Goal: Transaction & Acquisition: Download file/media

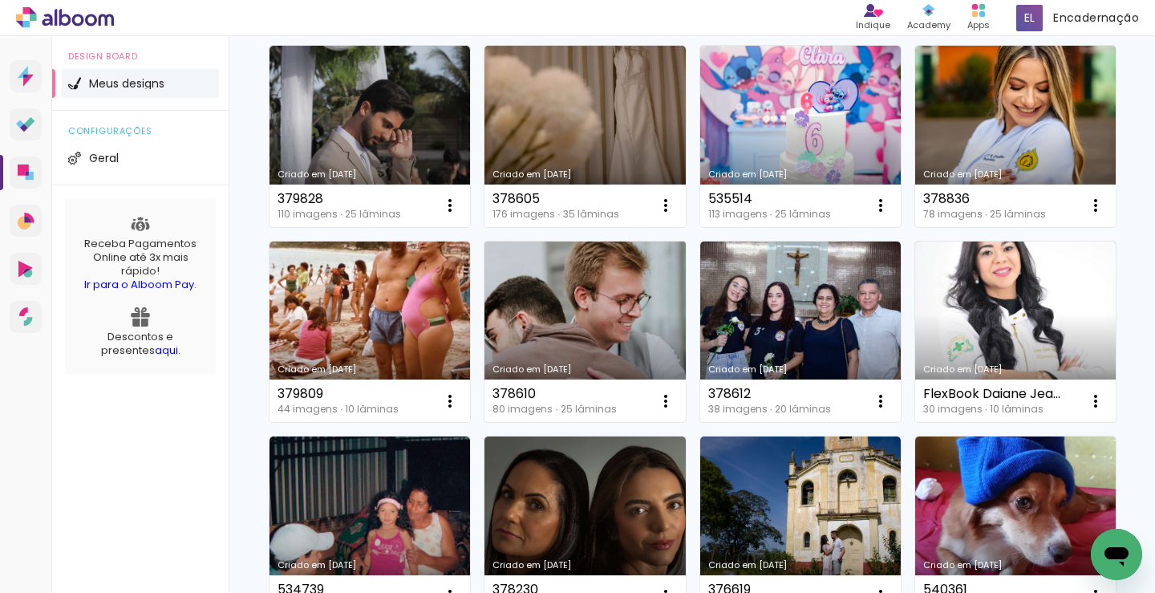
scroll to position [160, 0]
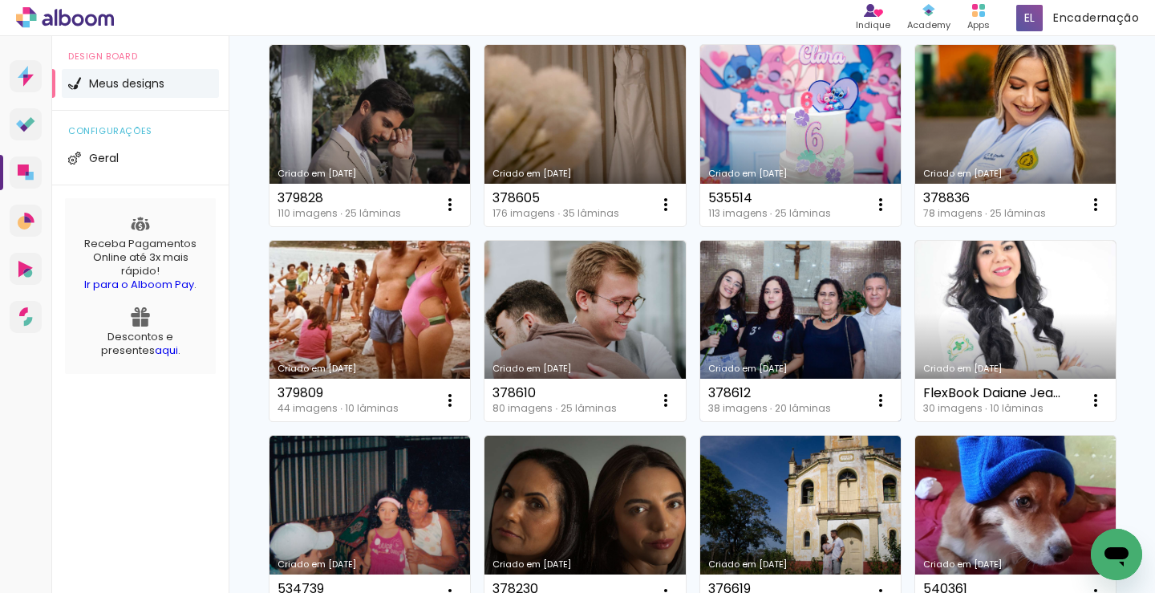
click at [700, 422] on link "Criado em [DATE]" at bounding box center [800, 331] width 200 height 181
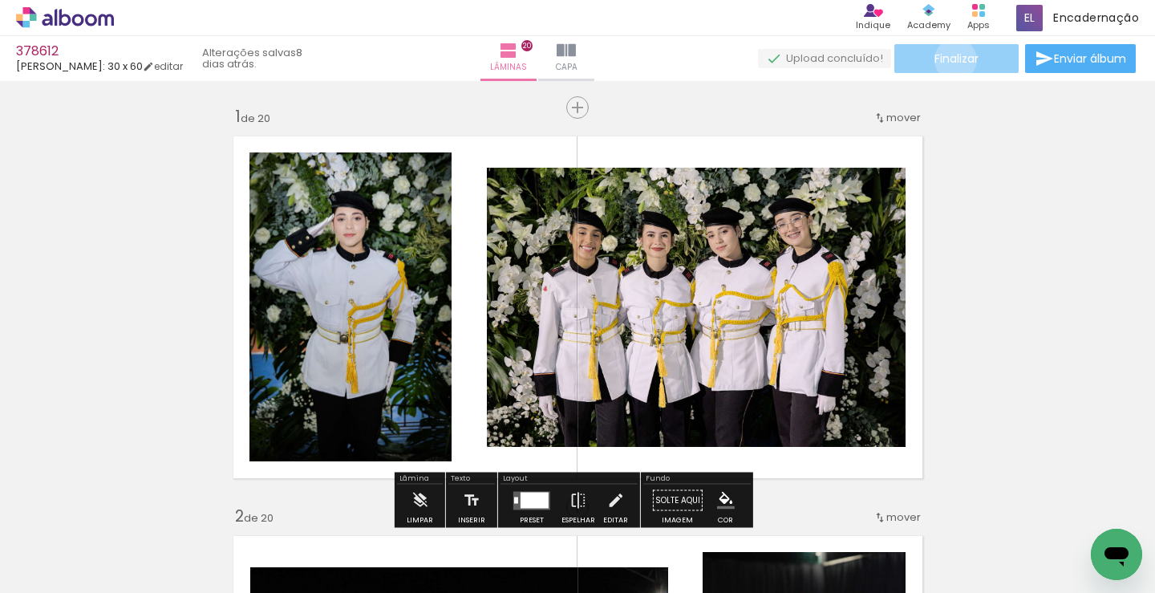
click at [949, 59] on span "Finalizar" at bounding box center [956, 58] width 44 height 11
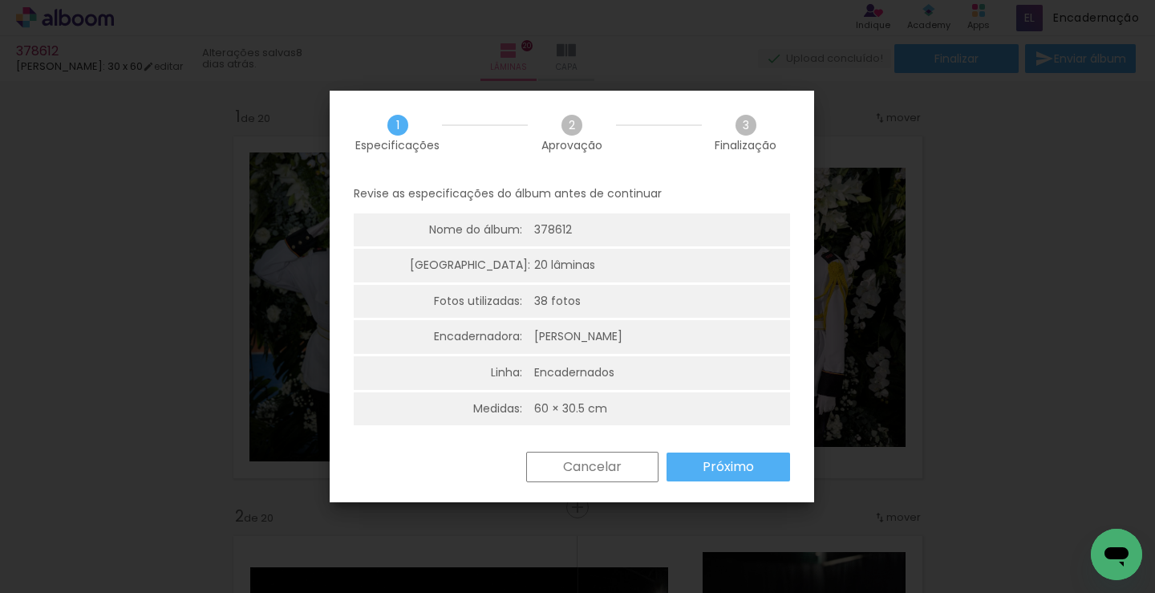
drag, startPoint x: 728, startPoint y: 473, endPoint x: 722, endPoint y: 440, distance: 33.5
click at [0, 0] on slot "Próximo" at bounding box center [0, 0] width 0 height 0
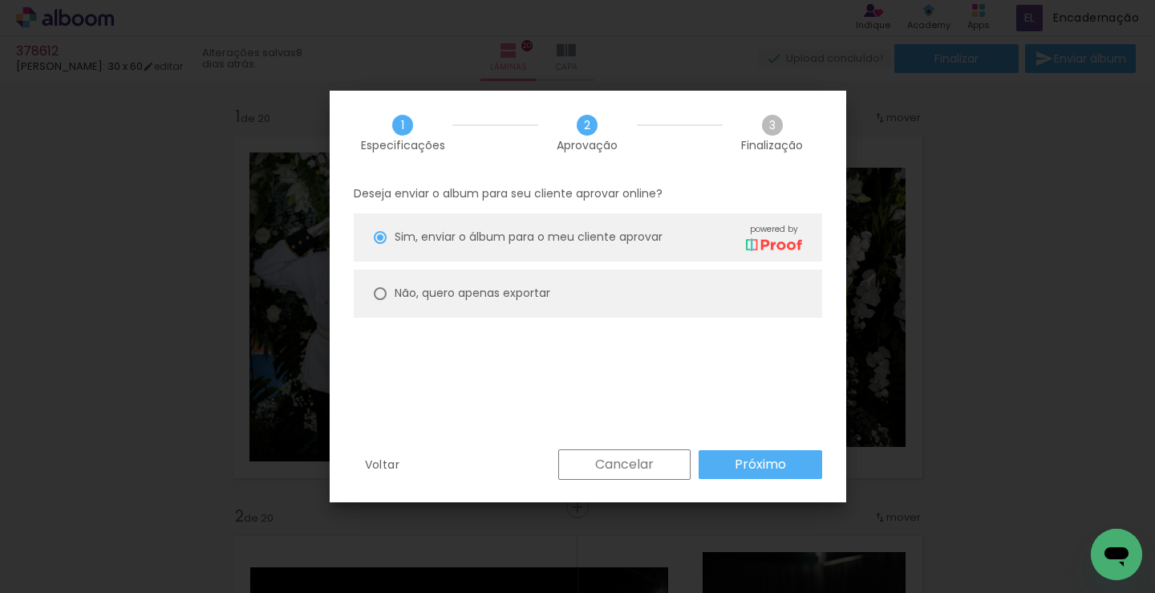
click at [0, 0] on slot "Não, quero apenas exportar" at bounding box center [0, 0] width 0 height 0
type paper-radio-button "on"
click at [0, 0] on slot "Próximo" at bounding box center [0, 0] width 0 height 0
type input "Alta, 300 DPI"
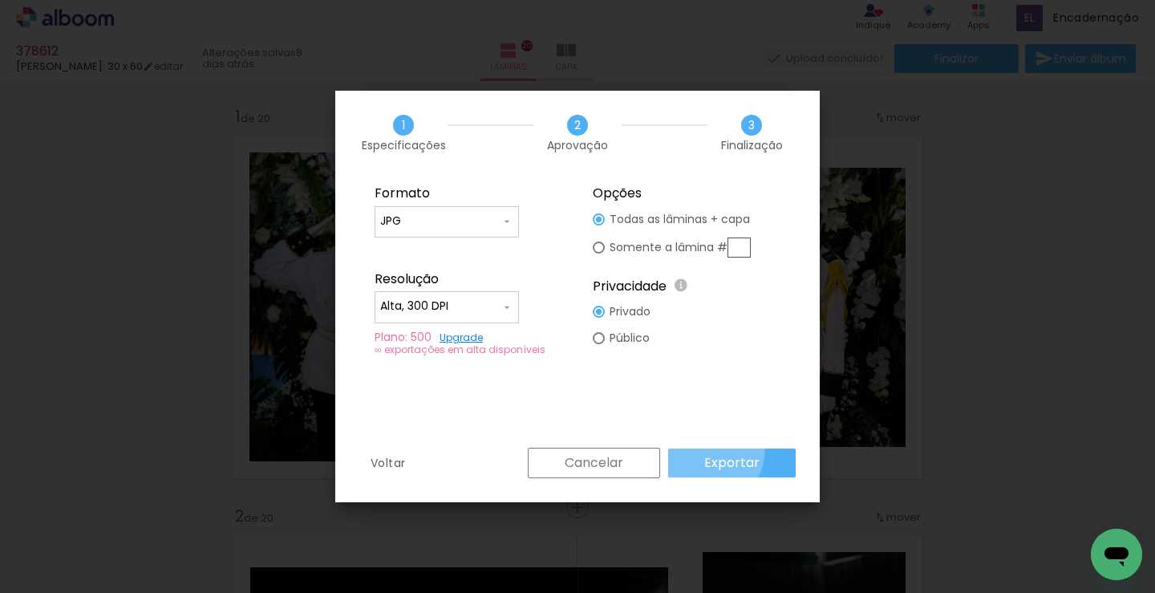
click at [712, 451] on paper-button "Exportar" at bounding box center [731, 462] width 127 height 29
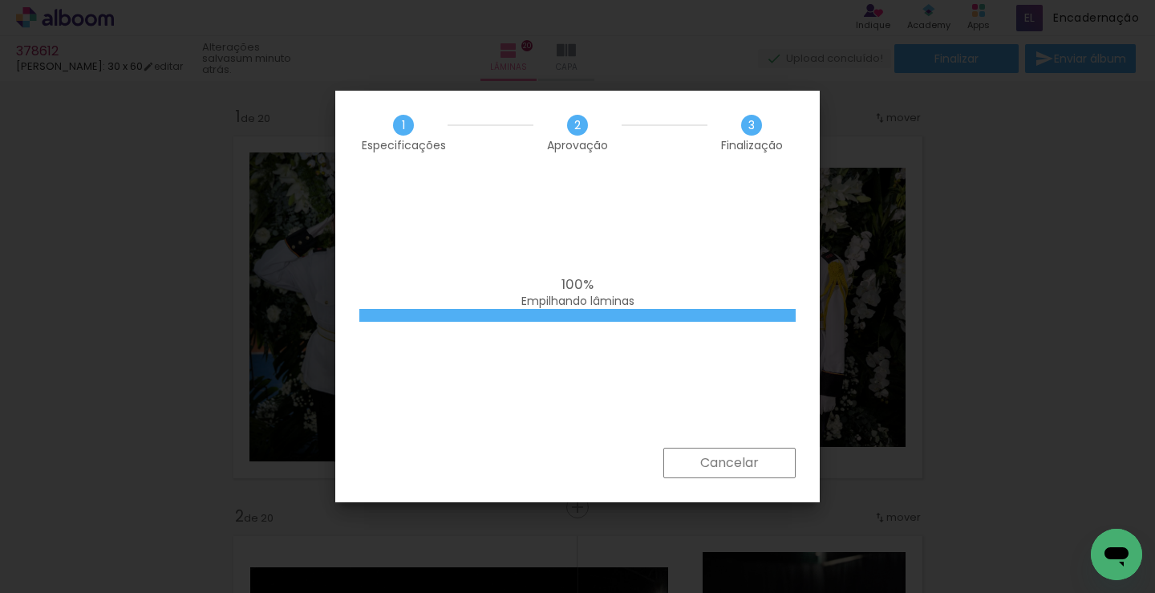
click at [605, 207] on div "100% Empilhando lâminas" at bounding box center [577, 311] width 484 height 273
click at [505, 249] on div "100% Empilhando lâminas" at bounding box center [577, 311] width 484 height 273
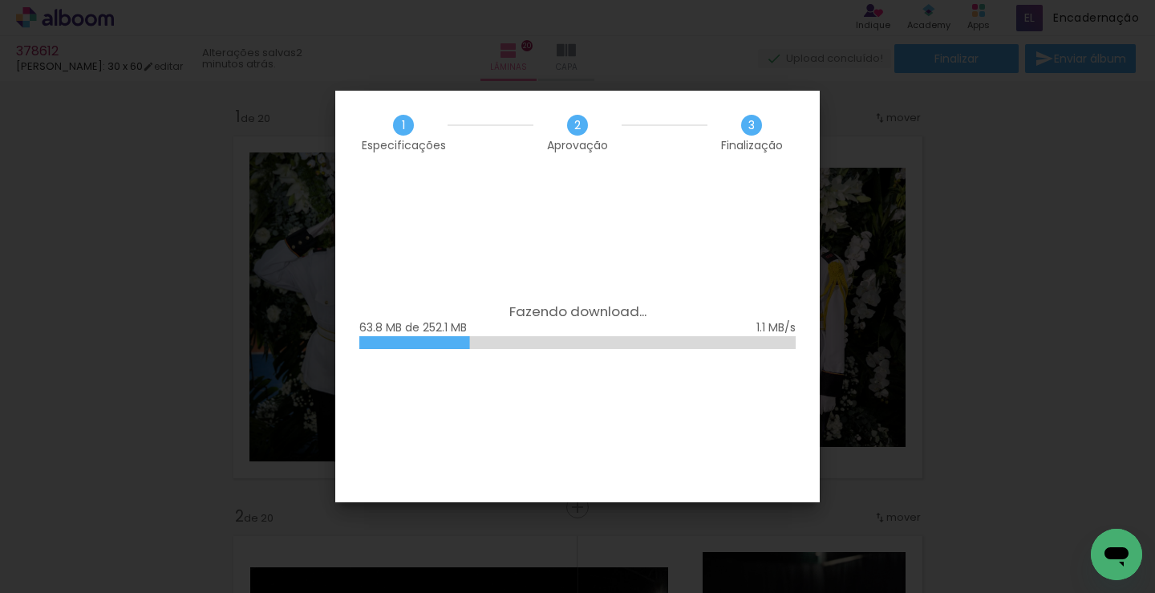
click at [602, 201] on div "Fazendo download... 63.8 MB de 252.1 MB" at bounding box center [577, 338] width 484 height 327
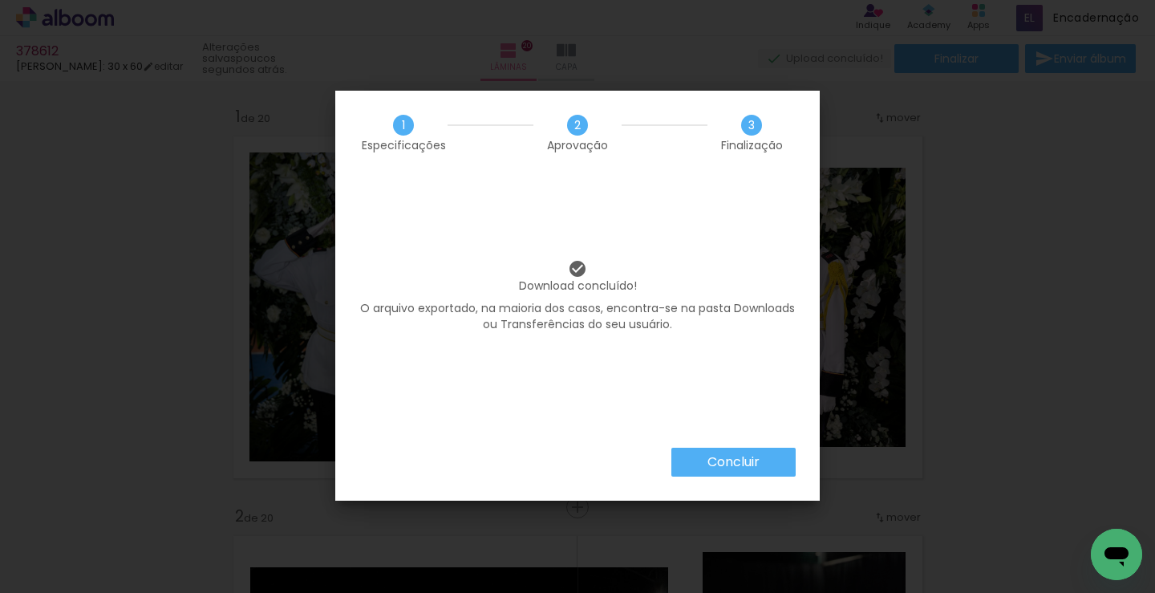
click at [0, 0] on slot "Concluir" at bounding box center [0, 0] width 0 height 0
